Goal: Task Accomplishment & Management: Use online tool/utility

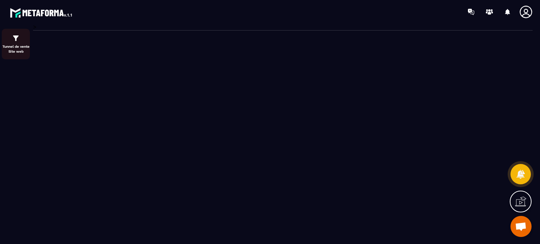
drag, startPoint x: 0, startPoint y: 0, endPoint x: 19, endPoint y: 44, distance: 48.3
click at [19, 44] on p "Tunnel de vente Site web" at bounding box center [16, 49] width 28 height 10
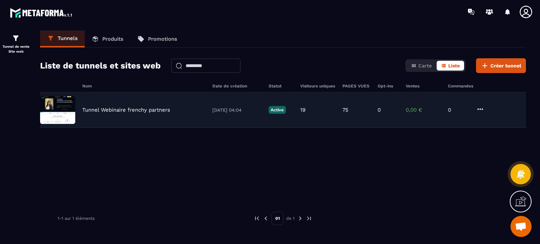
click at [156, 115] on div "Tunnel Webinaire frenchy partners 01/08/2025 04:04 Active 19 75 0 0,00 € 0" at bounding box center [283, 110] width 486 height 36
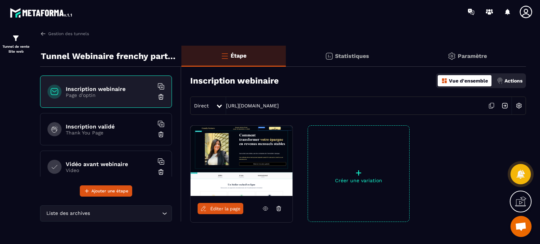
click at [98, 127] on h6 "Inscription validé" at bounding box center [110, 126] width 88 height 7
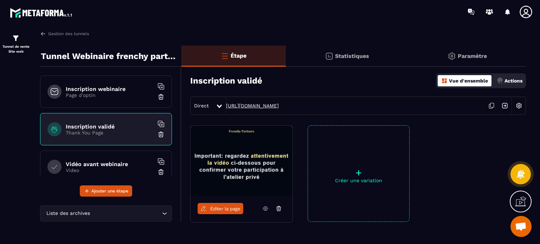
click at [266, 103] on link "https://www.conciergerieclesenmain.com/validation-atelier" at bounding box center [252, 106] width 53 height 6
click at [218, 209] on span "Éditer la page" at bounding box center [225, 208] width 30 height 5
